Goal: Transaction & Acquisition: Purchase product/service

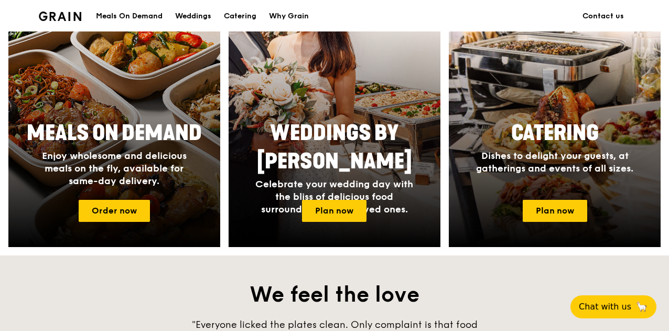
scroll to position [500, 0]
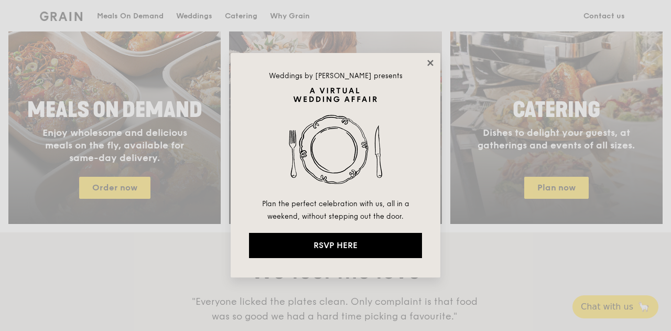
click at [431, 65] on icon at bounding box center [430, 62] width 9 height 9
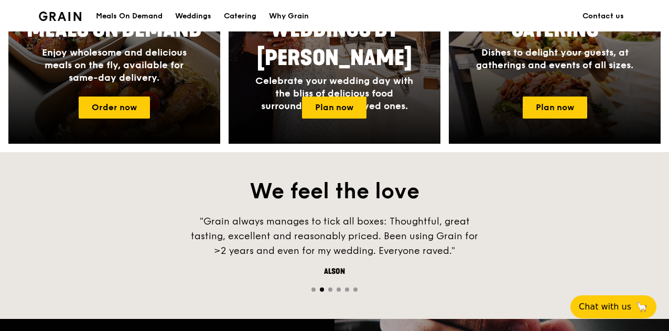
scroll to position [553, 0]
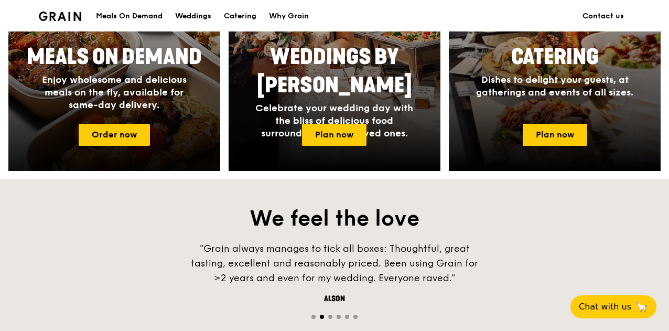
click at [126, 106] on h4 "Enjoy wholesome and delicious meals on the fly, available for same-day delivery." at bounding box center [114, 92] width 168 height 38
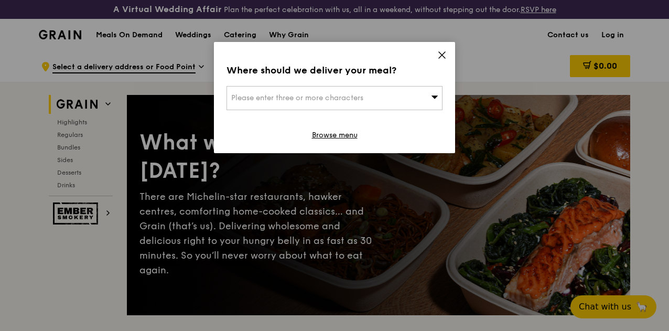
click at [438, 57] on icon at bounding box center [441, 54] width 9 height 9
